Goal: Information Seeking & Learning: Learn about a topic

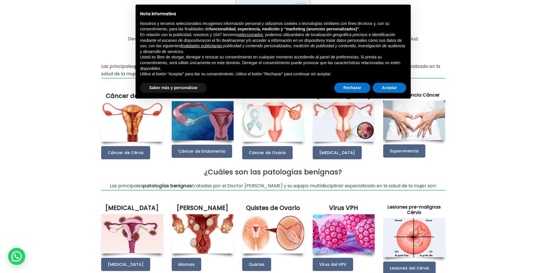
scroll to position [115, 0]
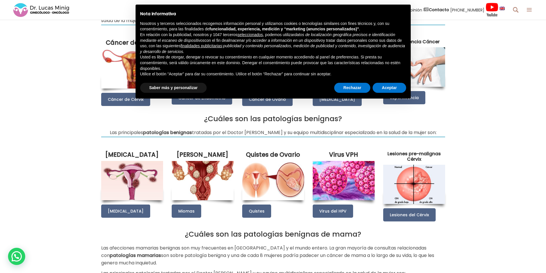
click at [262, 177] on img at bounding box center [273, 180] width 62 height 39
click at [254, 214] on span "Quistes" at bounding box center [256, 211] width 15 height 6
click at [367, 85] on button "Rechazar" at bounding box center [352, 88] width 36 height 10
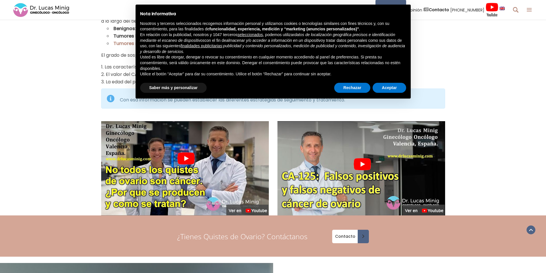
scroll to position [772, 0]
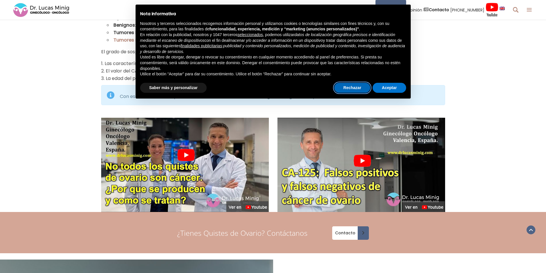
click at [355, 87] on button "Rechazar" at bounding box center [352, 88] width 36 height 10
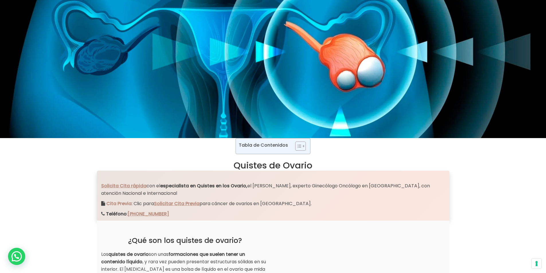
scroll to position [0, 0]
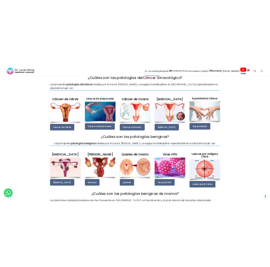
scroll to position [87, 0]
